Goal: Task Accomplishment & Management: Use online tool/utility

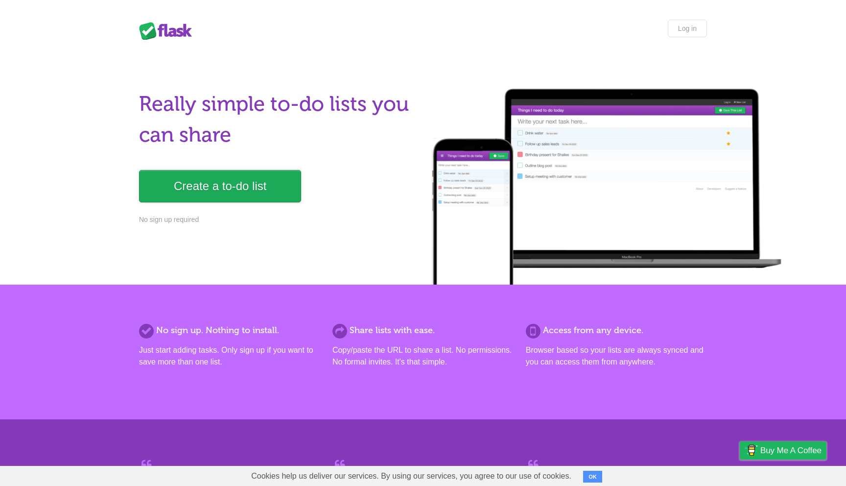
click at [168, 184] on link "Create a to-do list" at bounding box center [220, 186] width 162 height 32
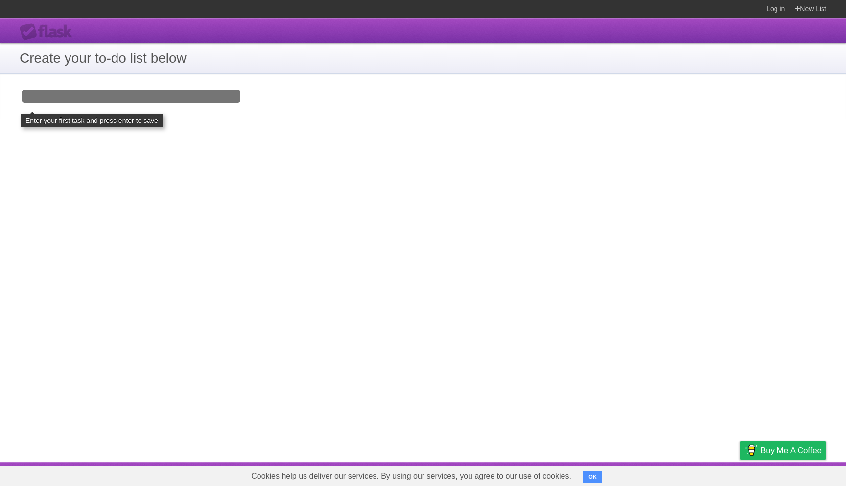
click at [192, 109] on input "Add your first task" at bounding box center [423, 96] width 846 height 45
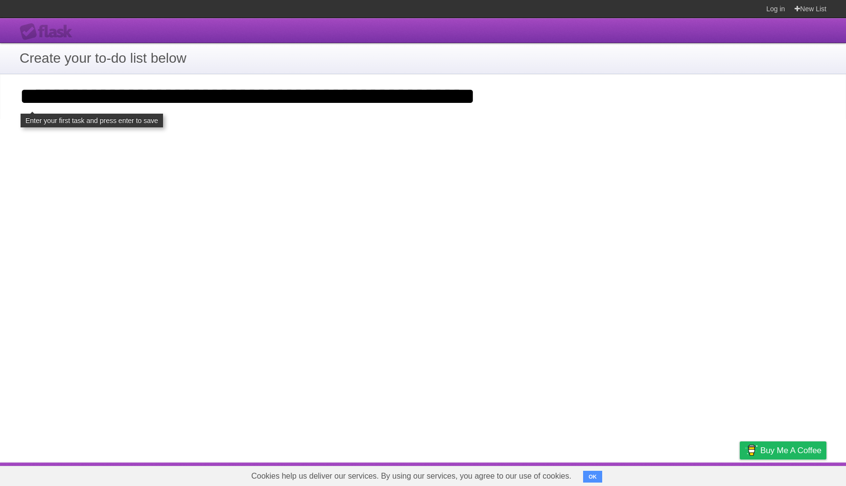
type input "**********"
click input "**********" at bounding box center [0, 0] width 0 height 0
